Goal: Task Accomplishment & Management: Use online tool/utility

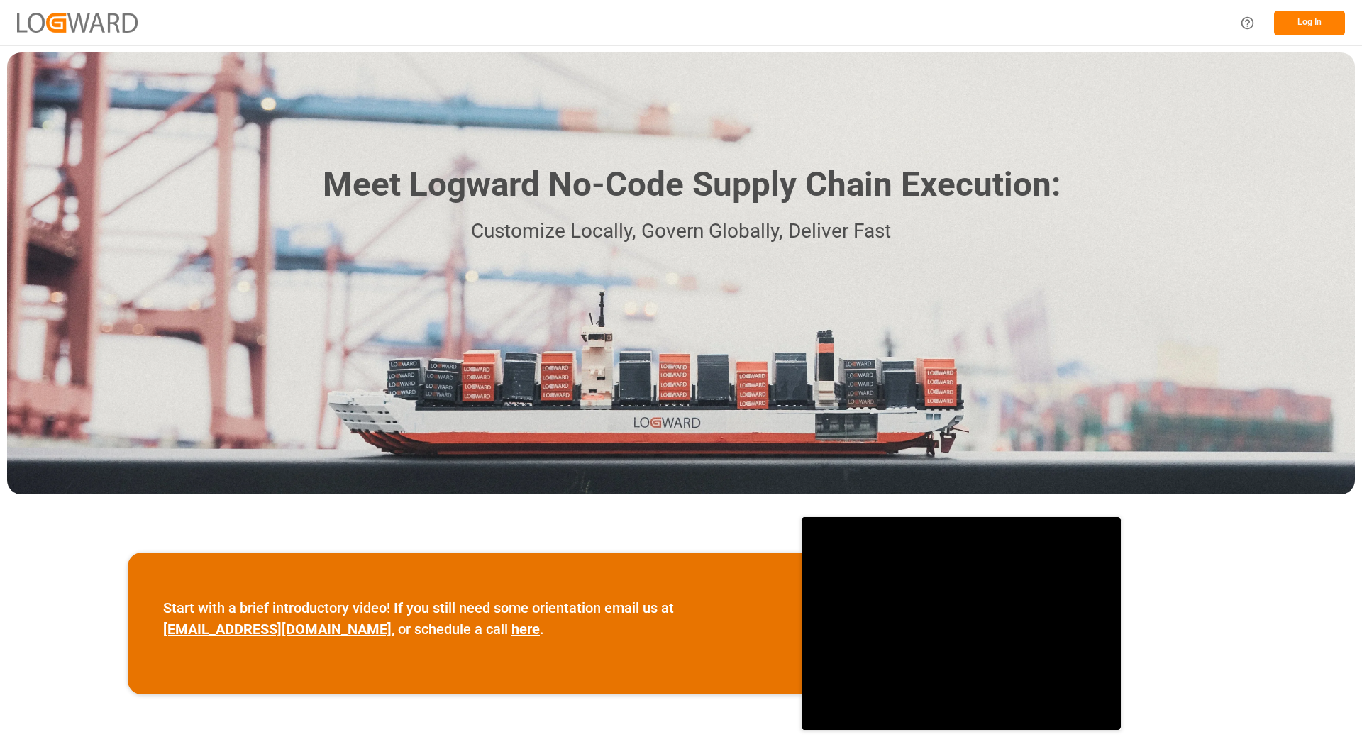
click at [1299, 21] on button "Log In" at bounding box center [1309, 23] width 71 height 25
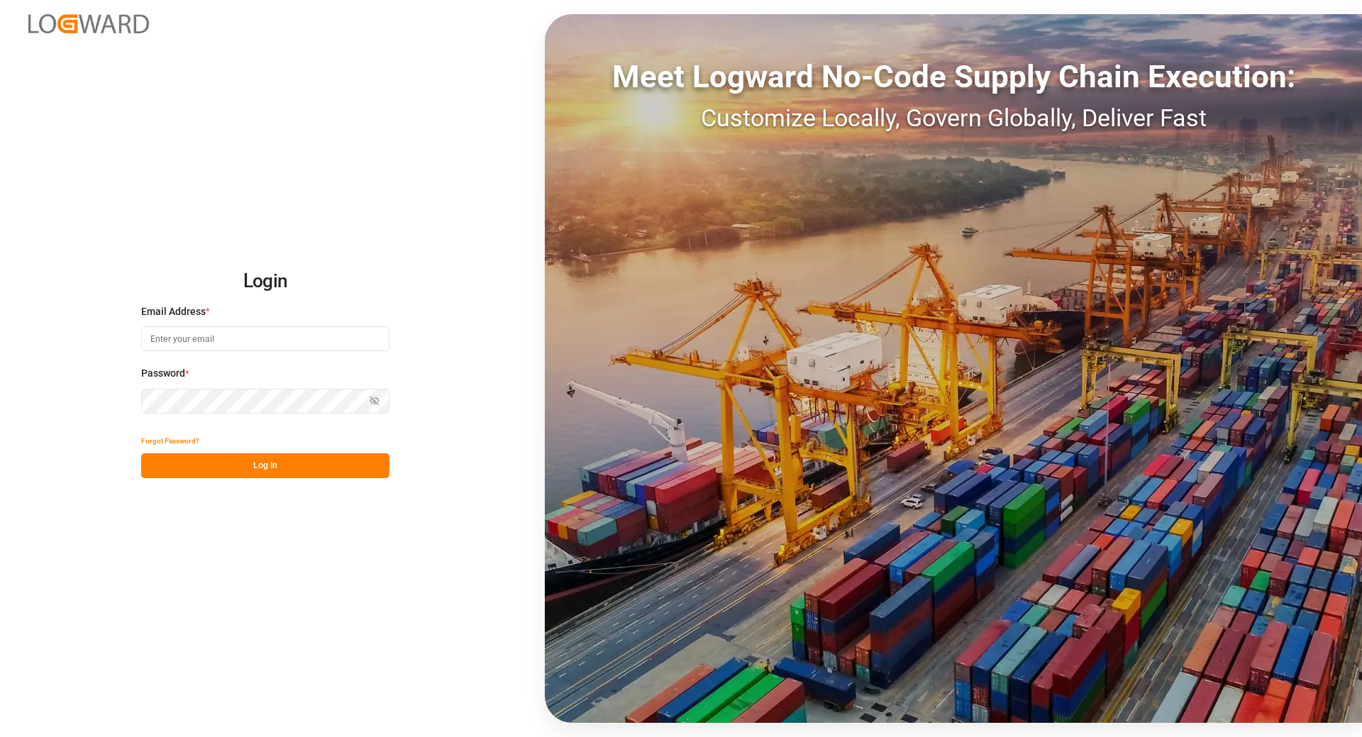
type input "[EMAIL_ADDRESS][DOMAIN_NAME]"
click at [186, 466] on button "Log In" at bounding box center [265, 465] width 248 height 25
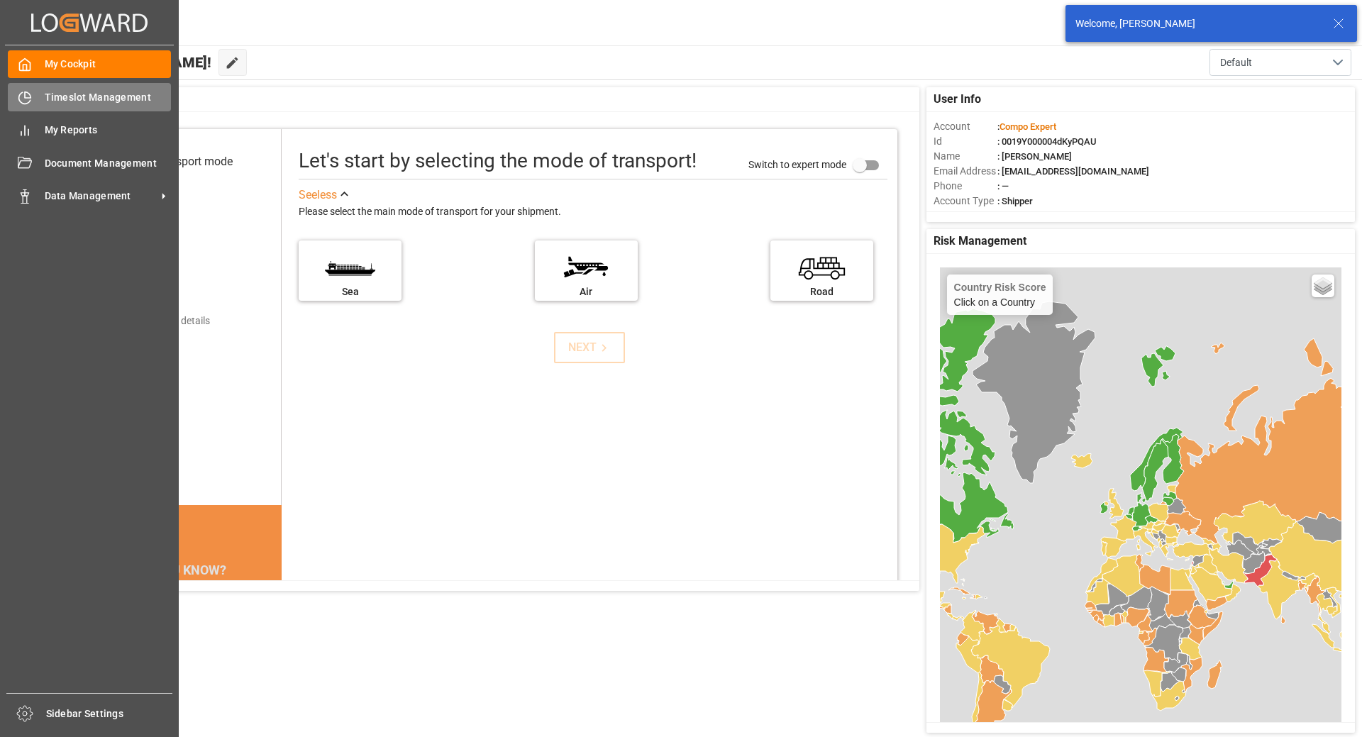
click at [26, 98] on icon at bounding box center [28, 95] width 6 height 6
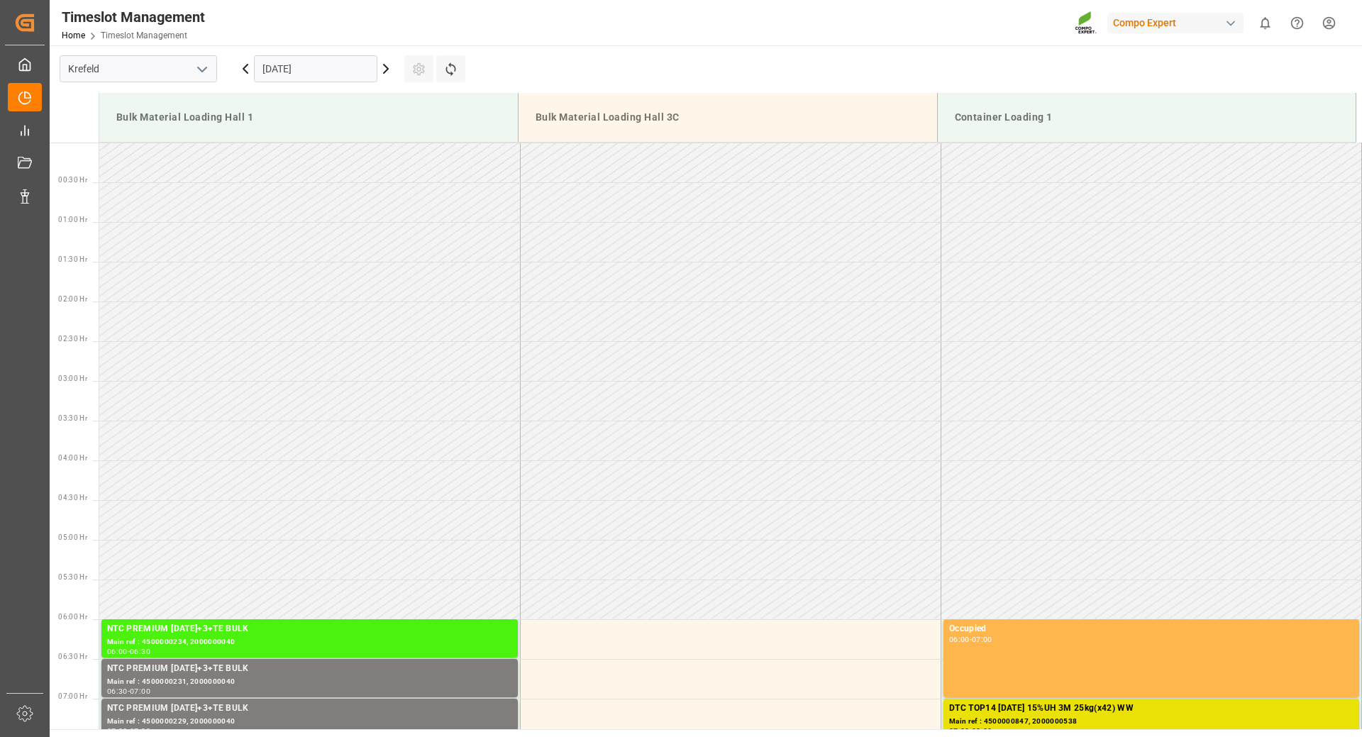
scroll to position [1182, 0]
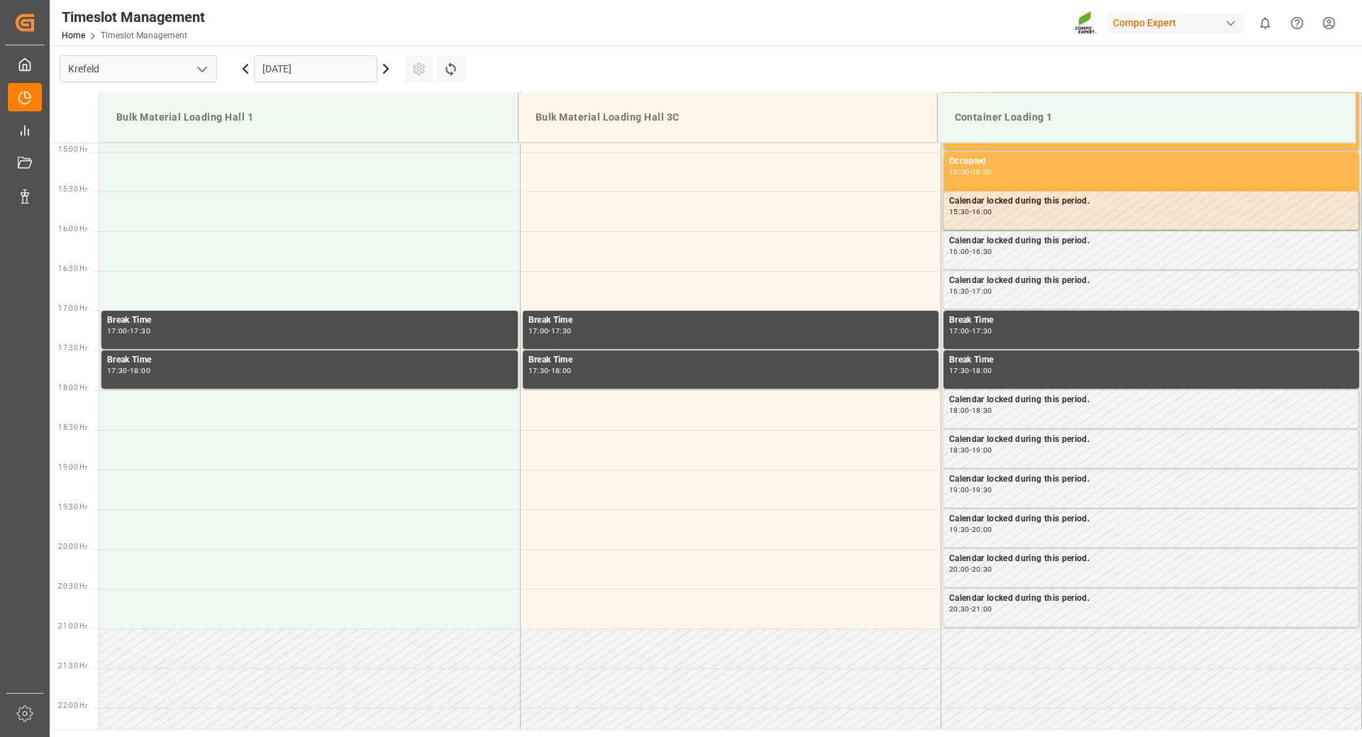
click at [369, 70] on input "[DATE]" at bounding box center [315, 68] width 123 height 27
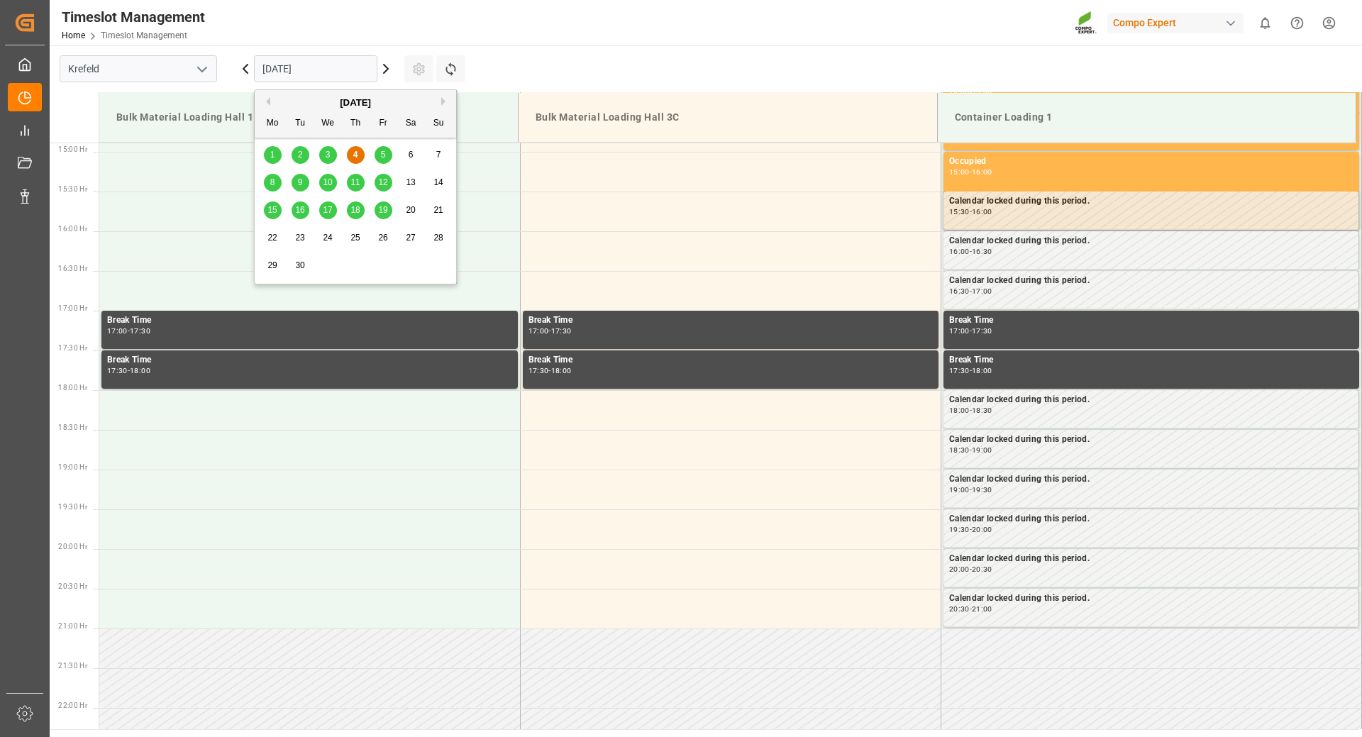
click at [328, 184] on span "10" at bounding box center [327, 182] width 9 height 10
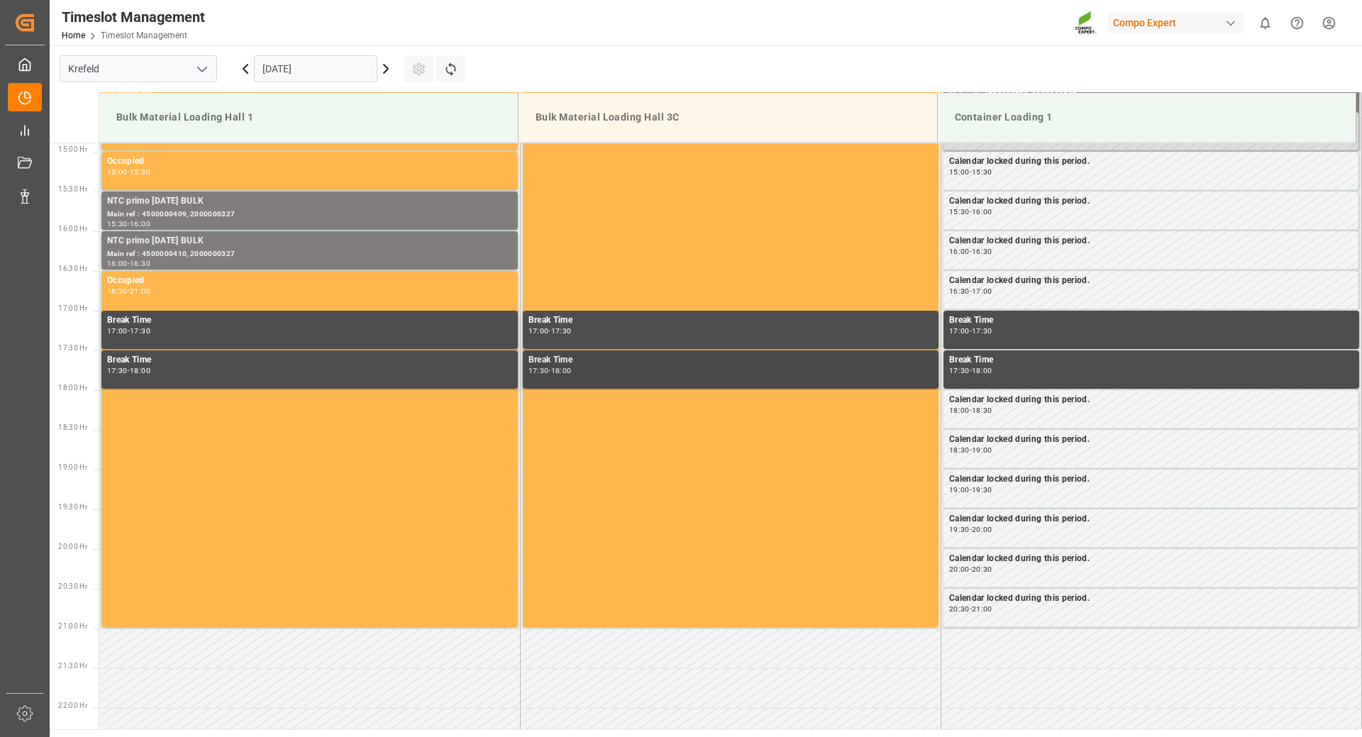
scroll to position [1321, 0]
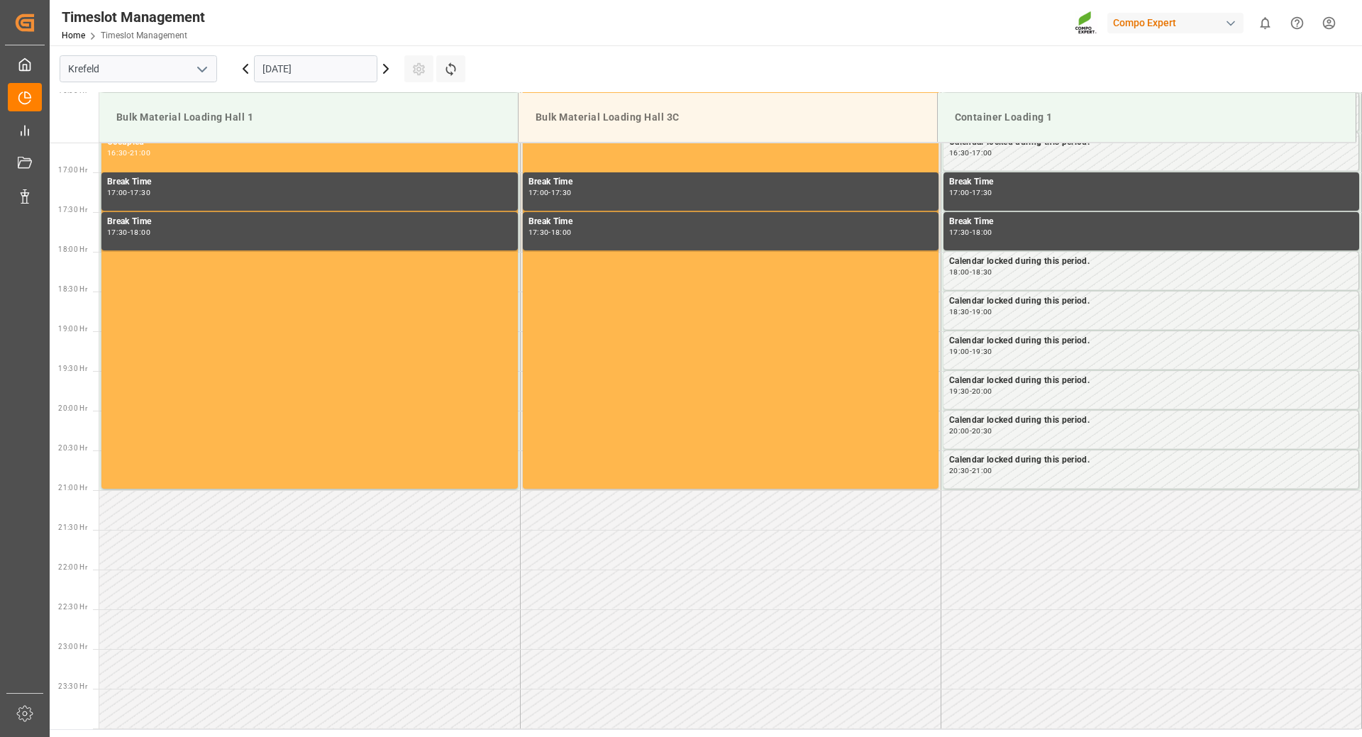
click at [326, 57] on input "[DATE]" at bounding box center [315, 68] width 123 height 27
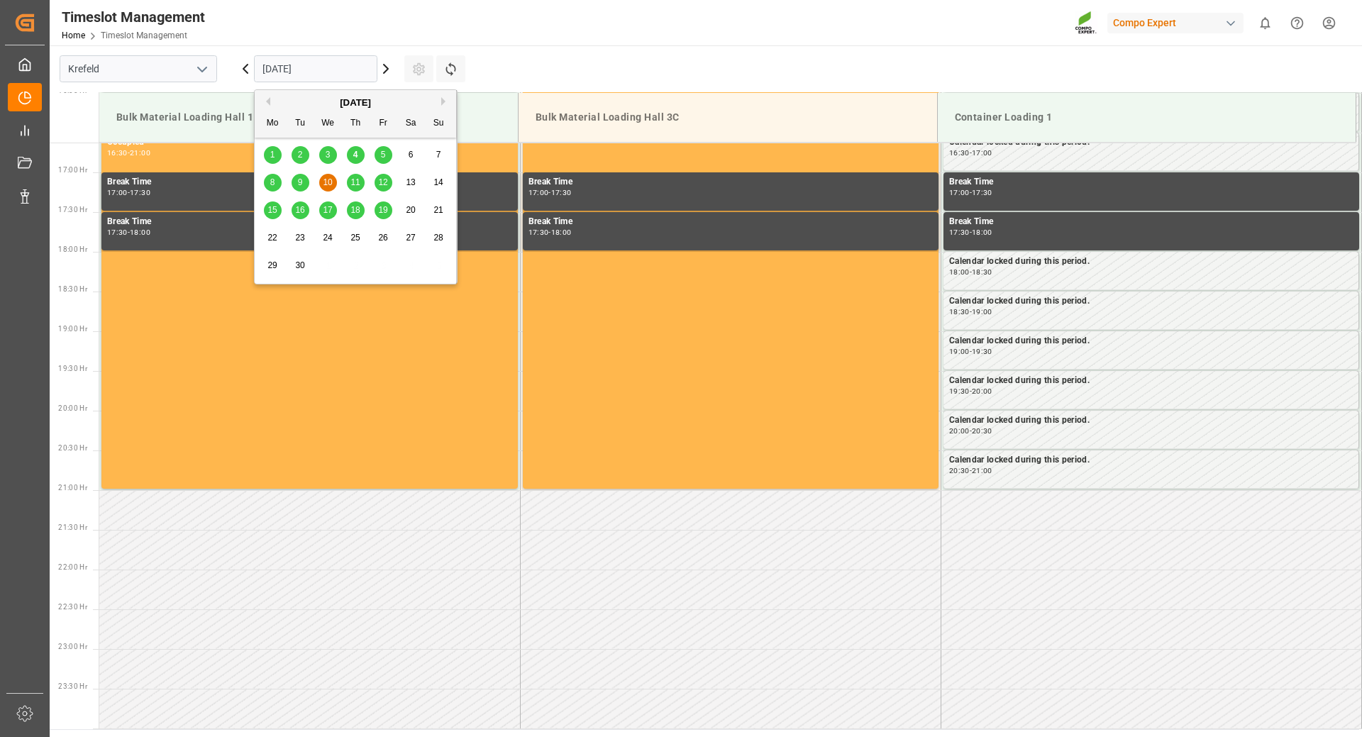
click at [357, 187] on span "11" at bounding box center [354, 182] width 9 height 10
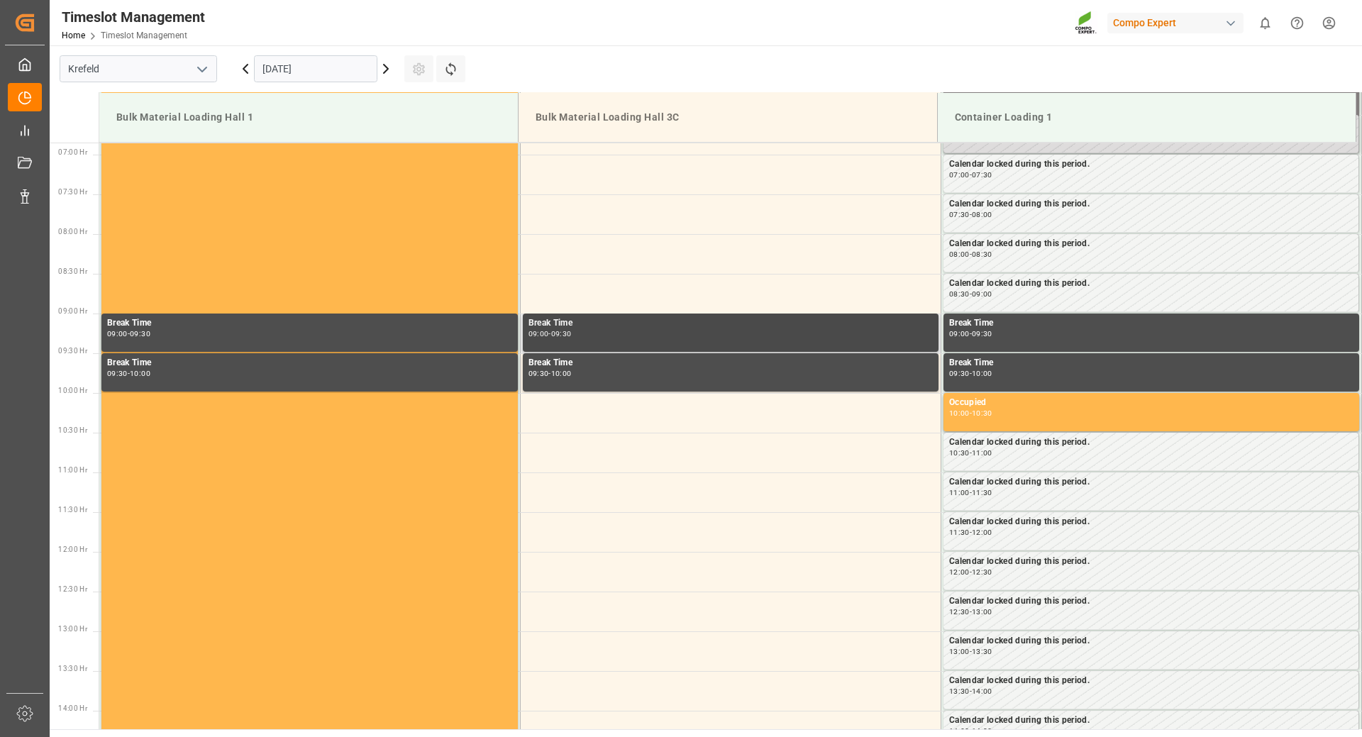
scroll to position [615, 0]
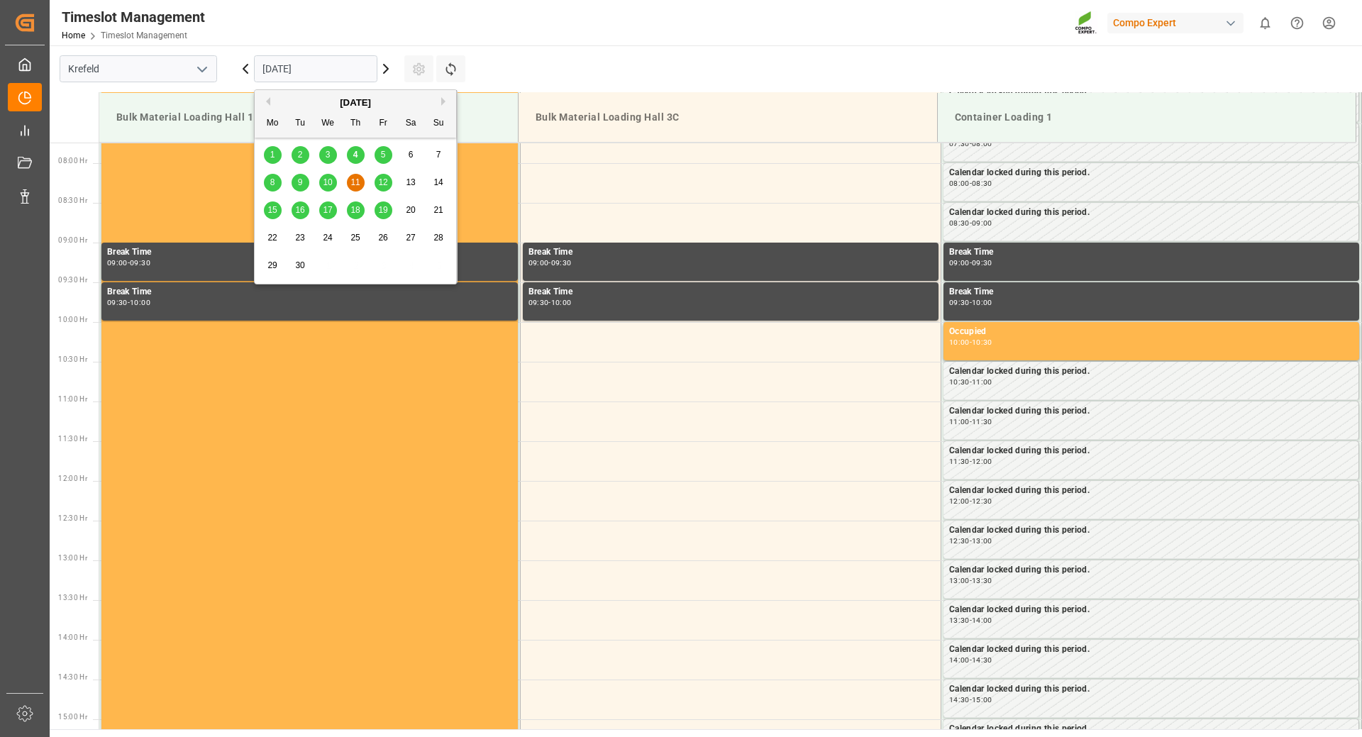
click at [324, 72] on input "[DATE]" at bounding box center [315, 68] width 123 height 27
click at [379, 181] on span "12" at bounding box center [382, 182] width 9 height 10
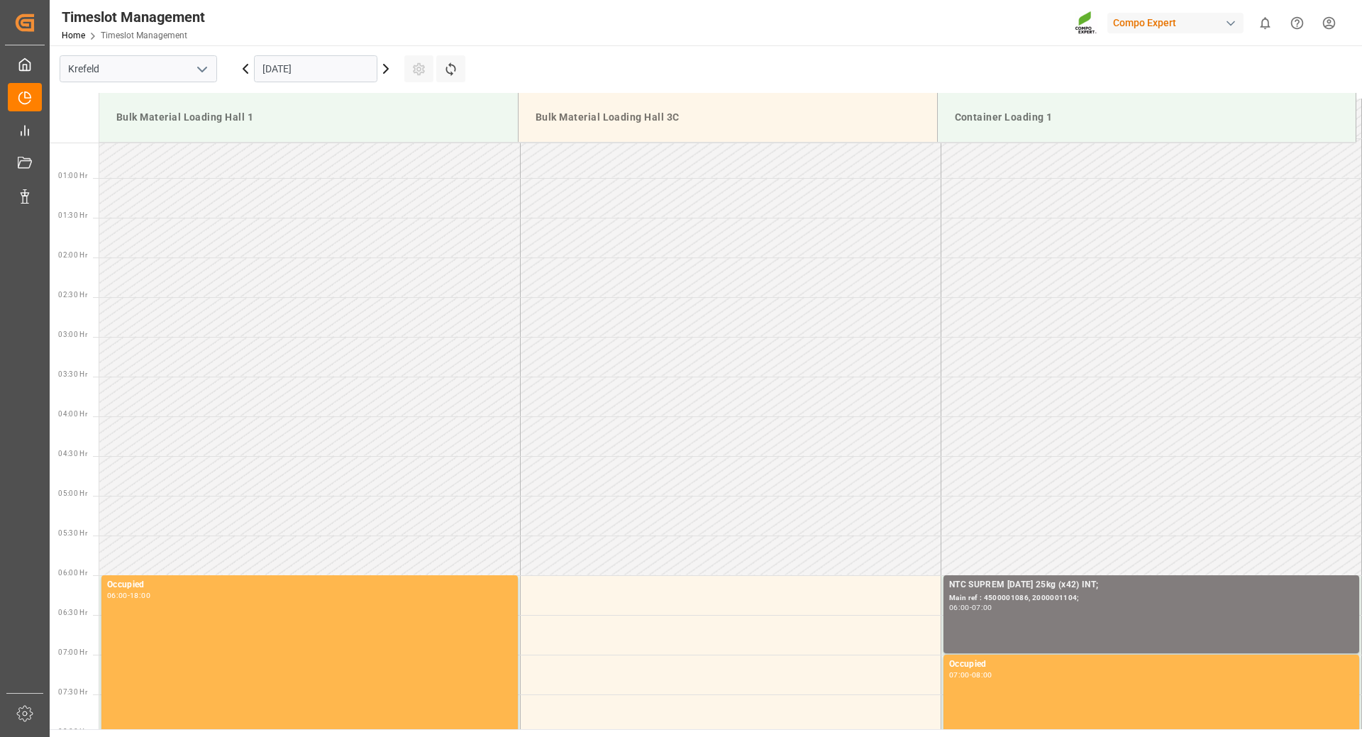
scroll to position [0, 0]
